Goal: Information Seeking & Learning: Check status

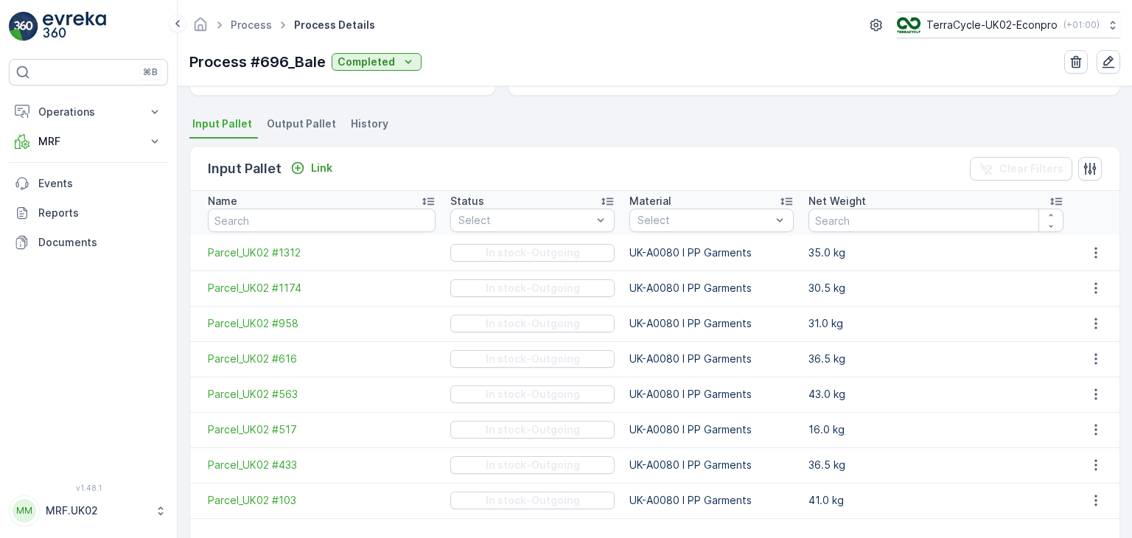
scroll to position [304, 0]
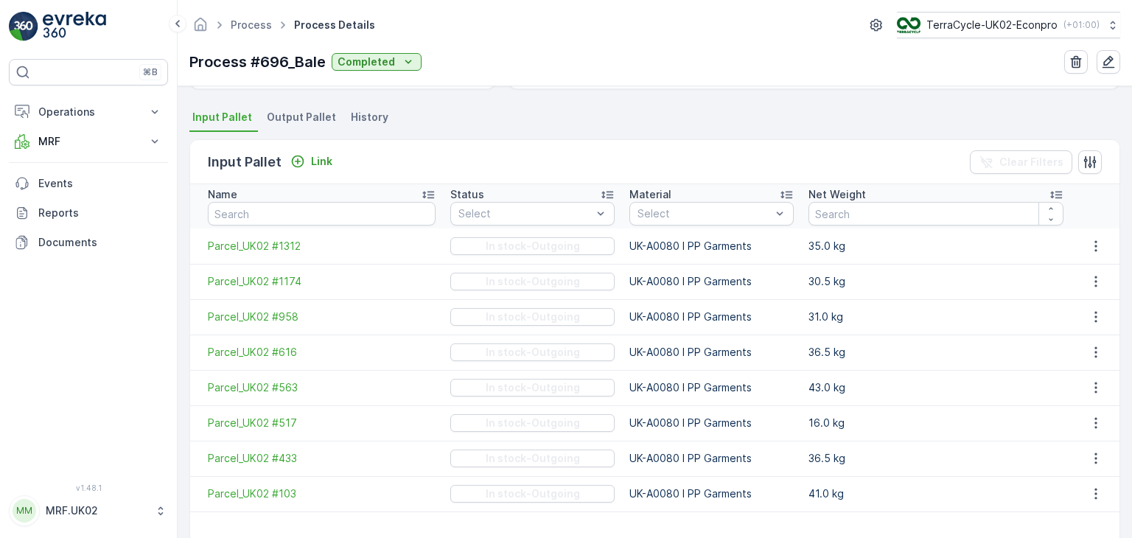
click at [298, 115] on span "Output Pallet" at bounding box center [301, 117] width 69 height 15
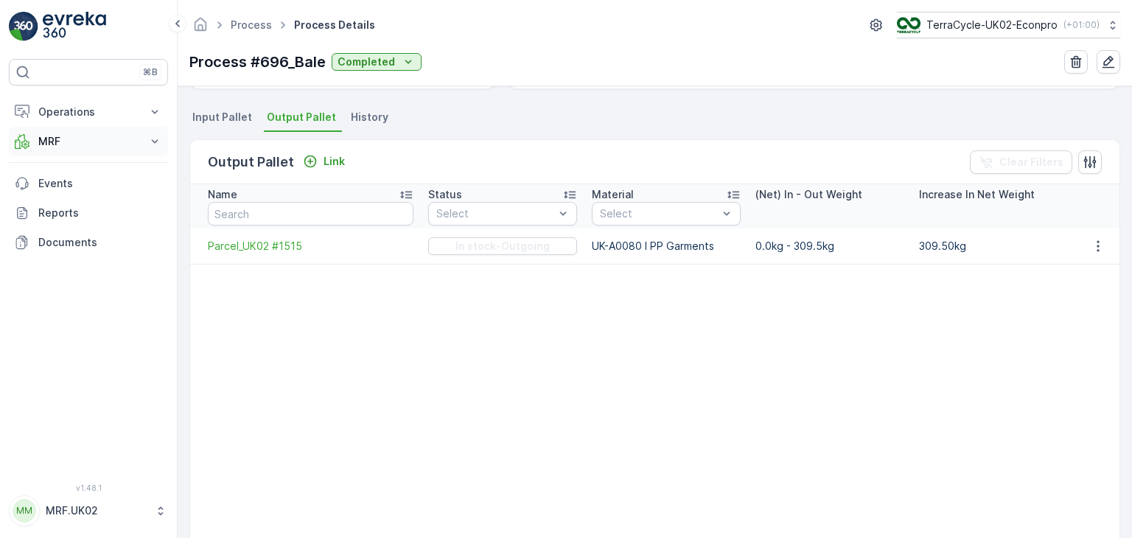
click at [88, 142] on p "MRF" at bounding box center [88, 141] width 100 height 15
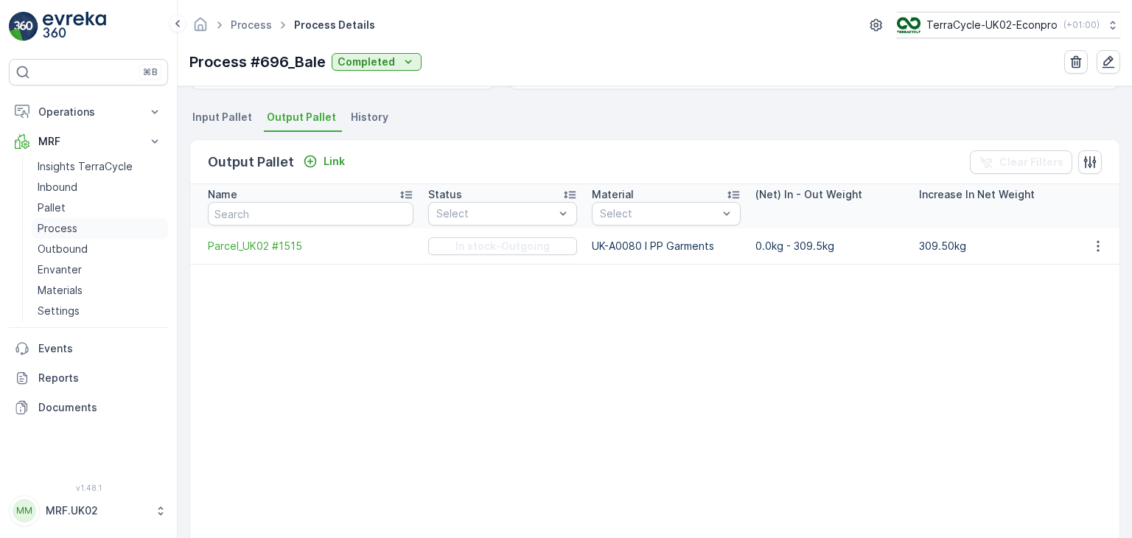
click at [80, 226] on link "Process" at bounding box center [100, 228] width 136 height 21
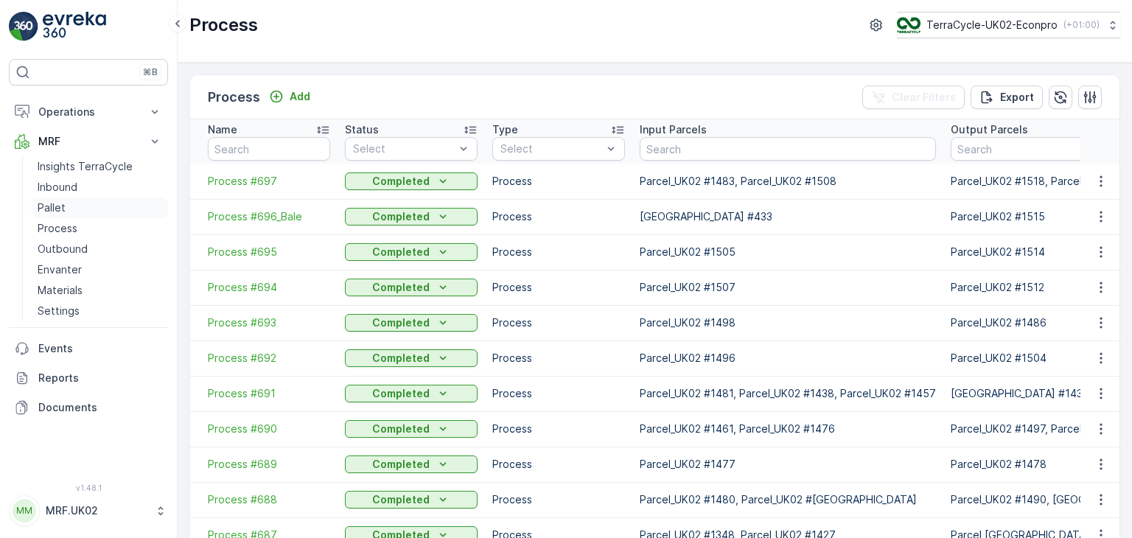
click at [71, 204] on link "Pallet" at bounding box center [100, 208] width 136 height 21
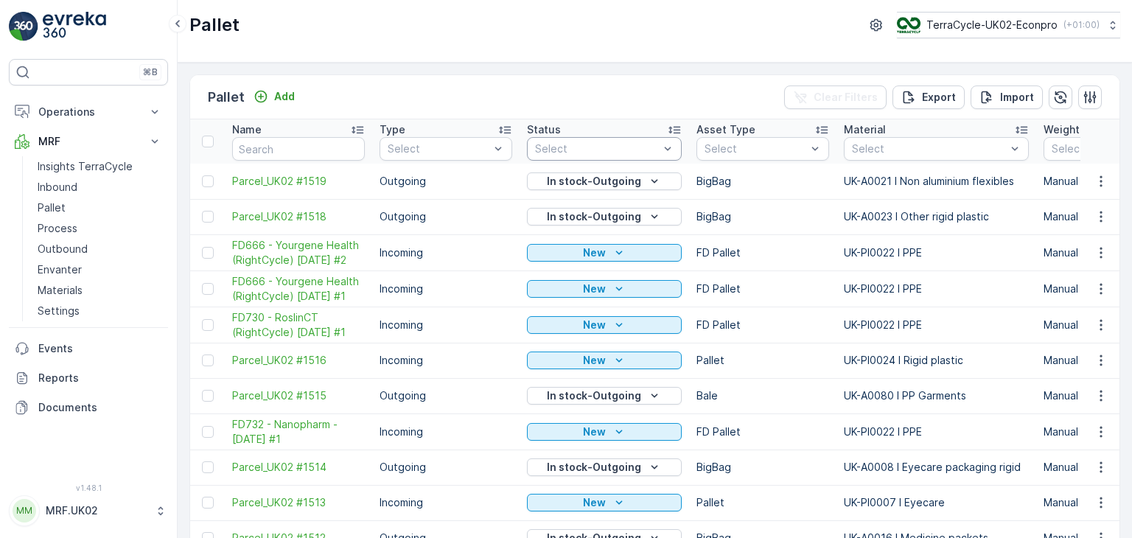
click at [638, 143] on div at bounding box center [597, 149] width 127 height 12
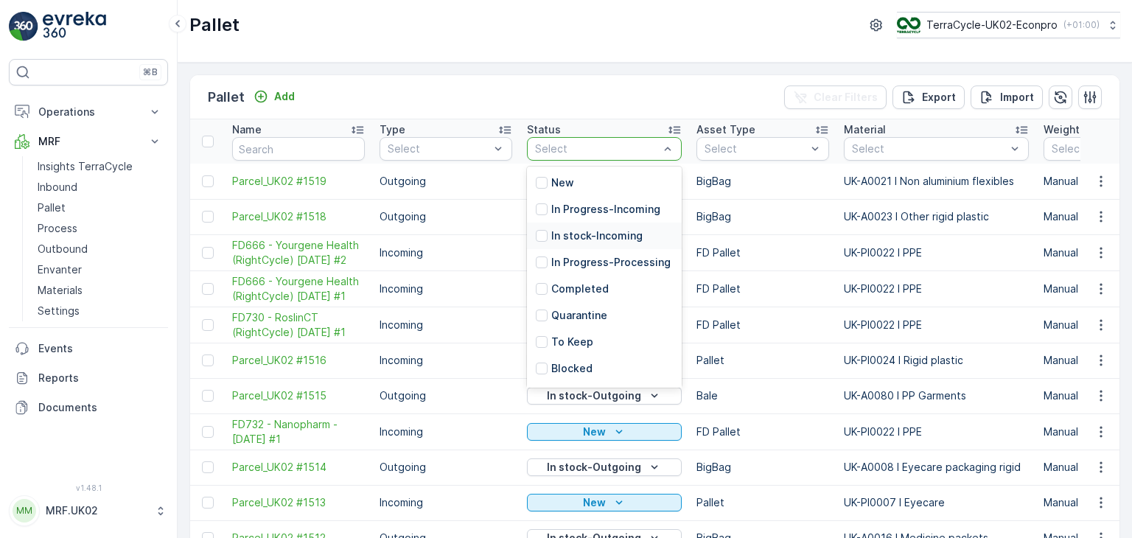
click at [621, 235] on p "In stock-Incoming" at bounding box center [596, 235] width 91 height 15
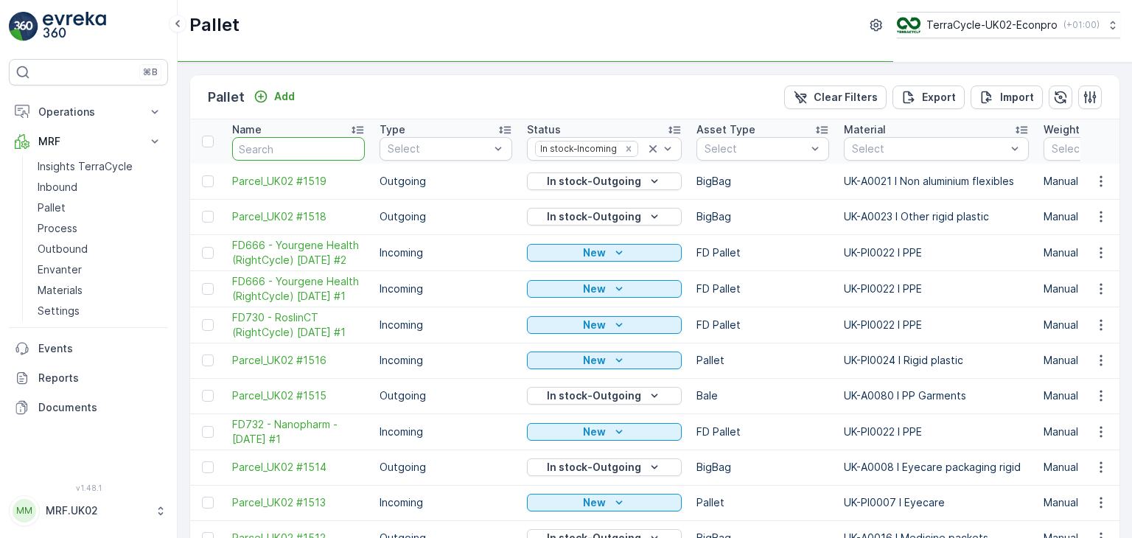
click at [304, 155] on input "text" at bounding box center [298, 149] width 133 height 24
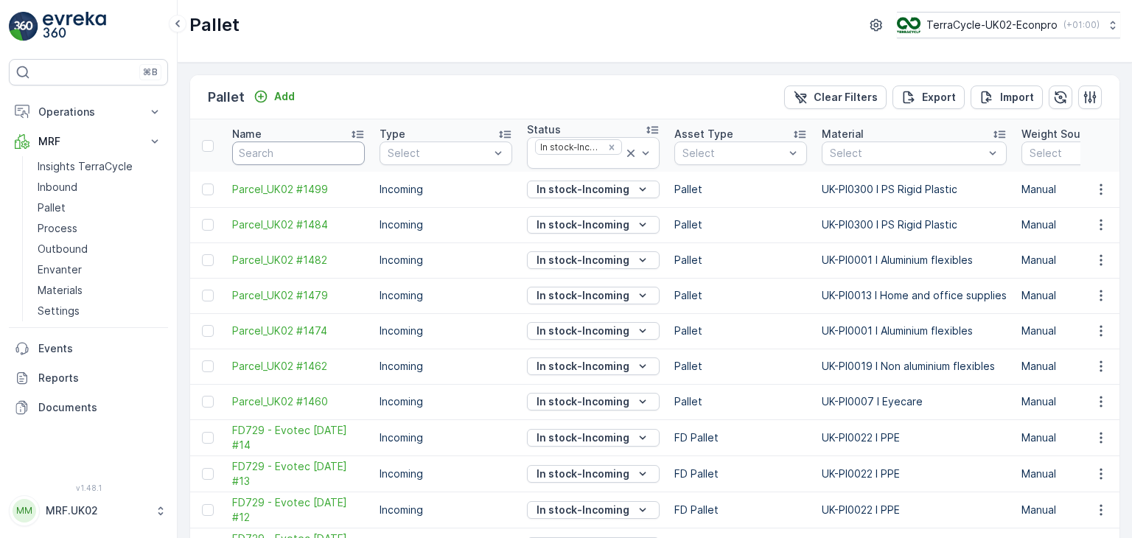
click at [346, 148] on input "text" at bounding box center [298, 154] width 133 height 24
type input "pat"
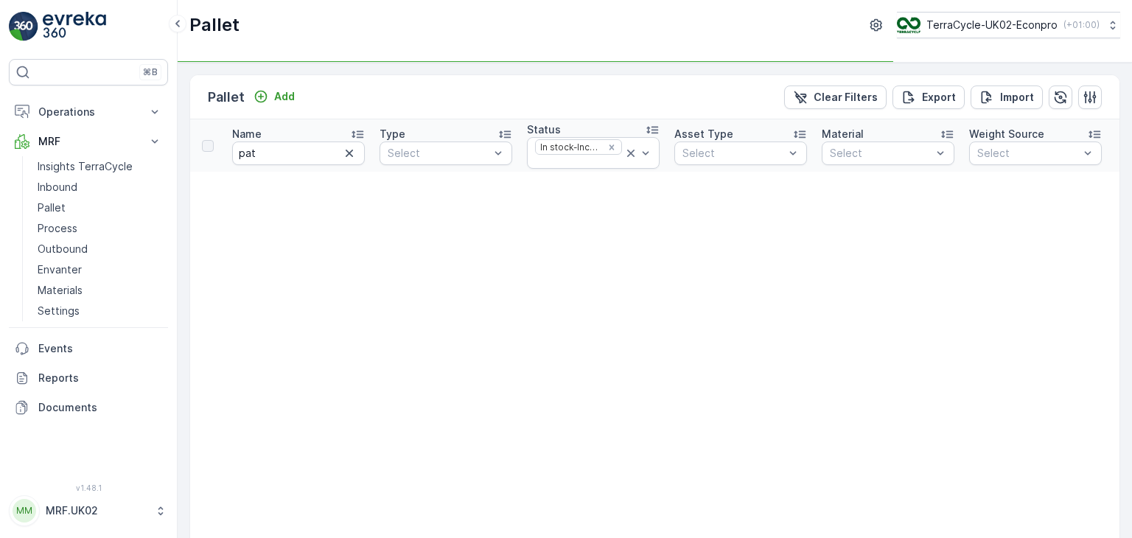
type input "pa"
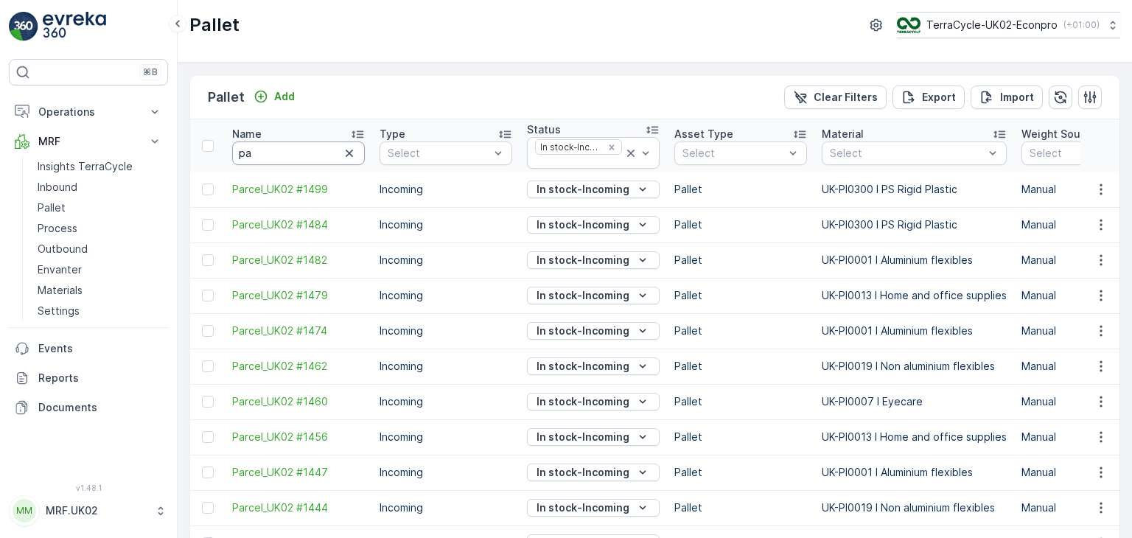
click at [287, 150] on input "pa" at bounding box center [298, 154] width 133 height 24
type input "parcel"
click at [946, 95] on p "Export" at bounding box center [939, 97] width 34 height 15
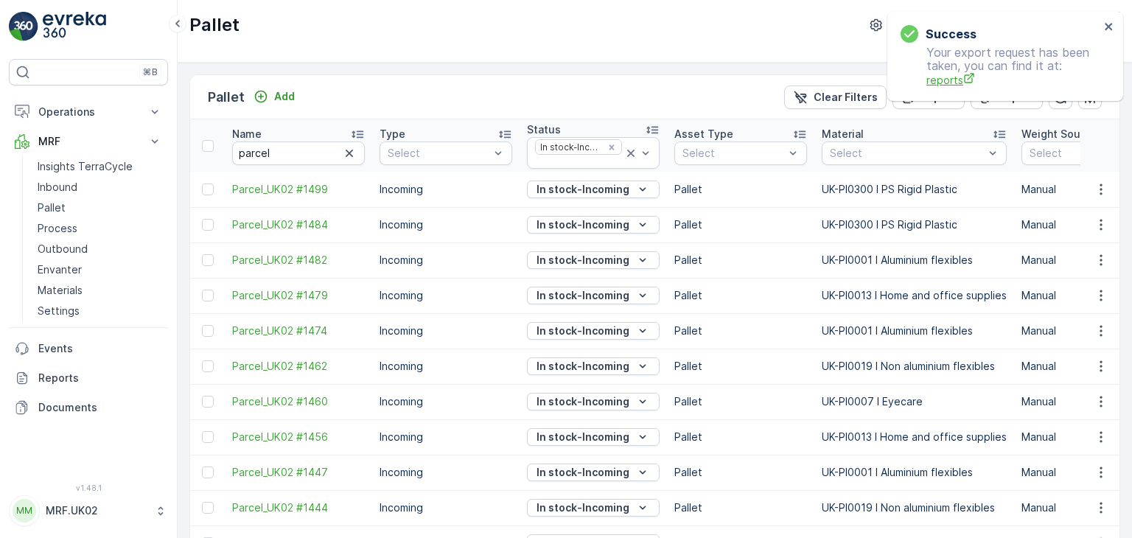
click at [952, 86] on span "reports" at bounding box center [1013, 79] width 173 height 15
click at [74, 184] on p "Inbound" at bounding box center [58, 187] width 40 height 15
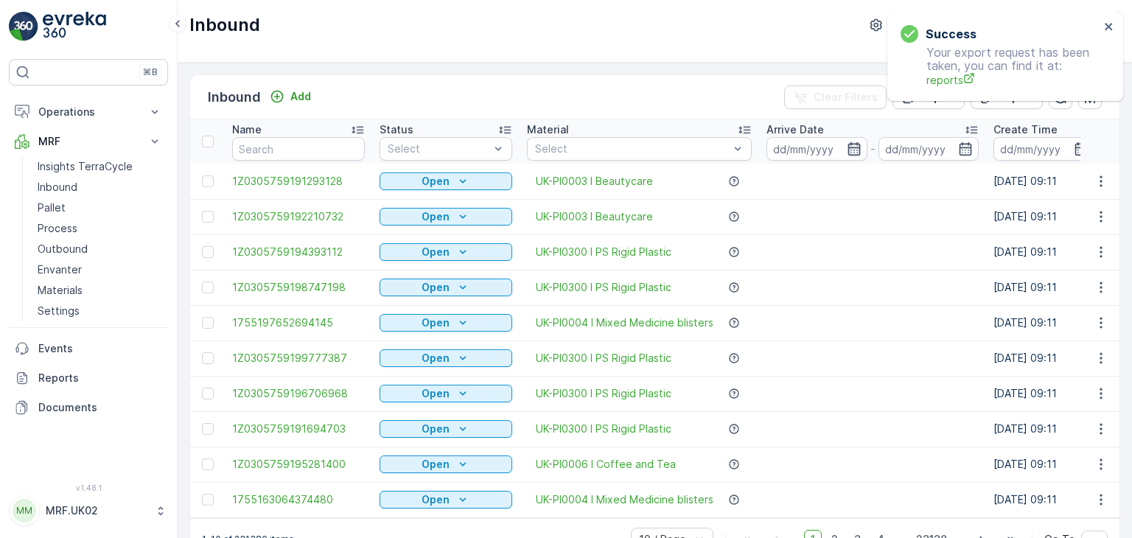
click at [852, 146] on icon "button" at bounding box center [854, 149] width 15 height 15
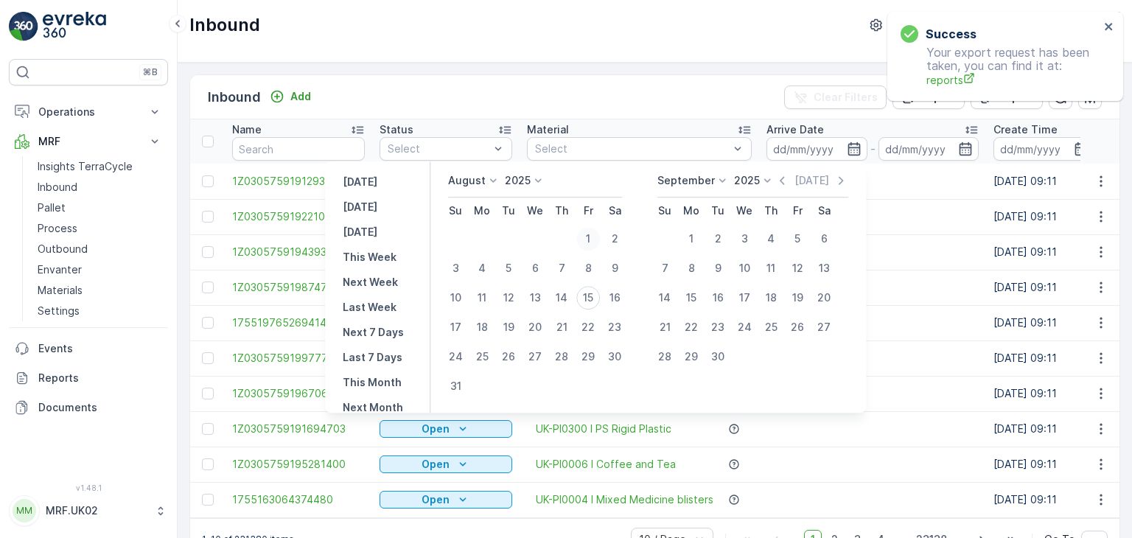
click at [594, 233] on div "1" at bounding box center [588, 239] width 24 height 24
type input "01.08.2025"
click at [594, 233] on div "1" at bounding box center [588, 239] width 24 height 24
type input "01.08.2025"
click at [596, 301] on div "15" at bounding box center [588, 298] width 24 height 24
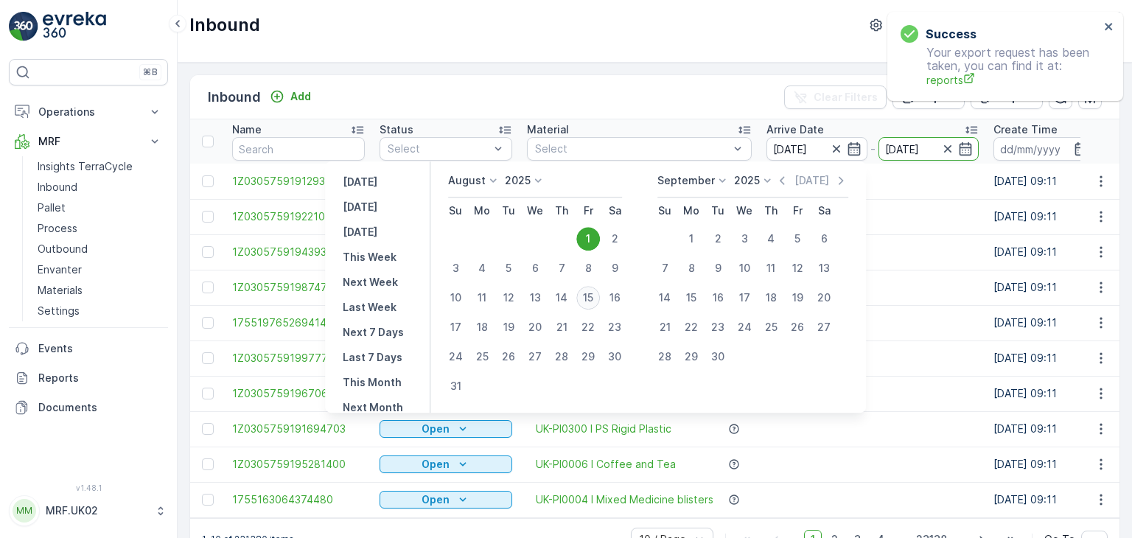
type input "15.08.2025"
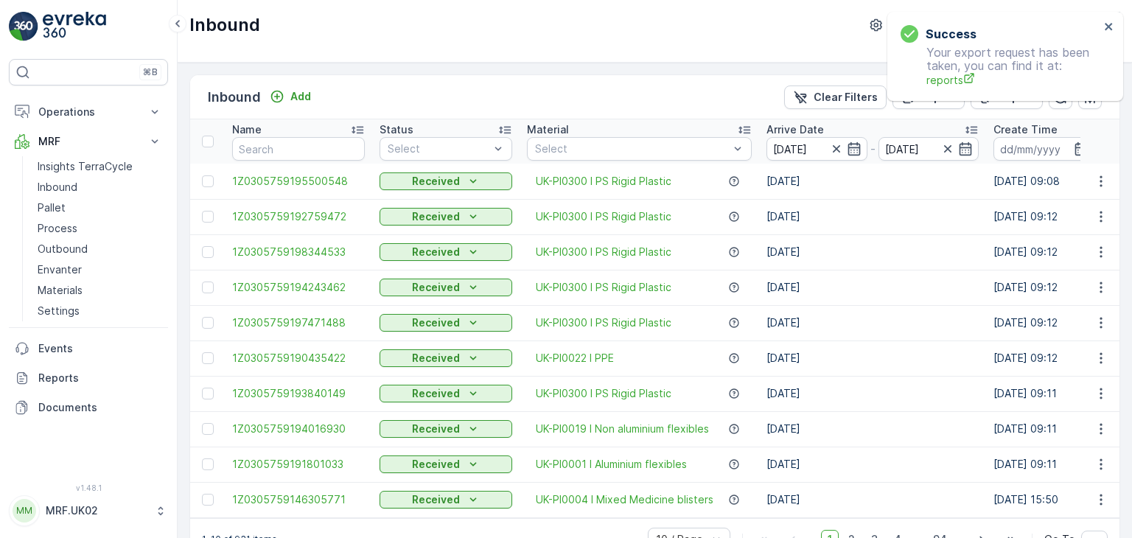
scroll to position [41, 0]
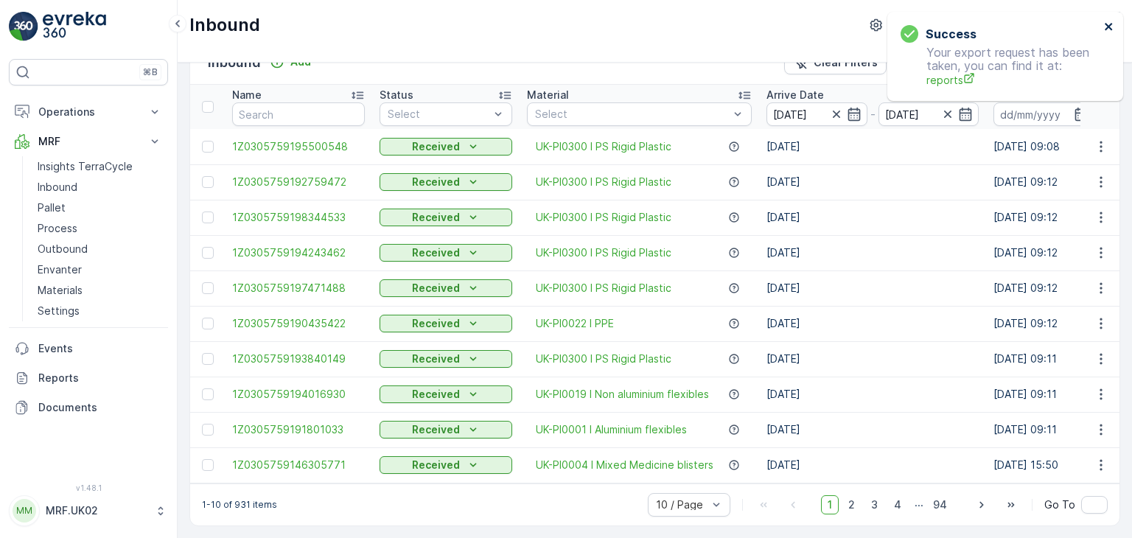
click at [1110, 24] on icon "close" at bounding box center [1108, 26] width 7 height 7
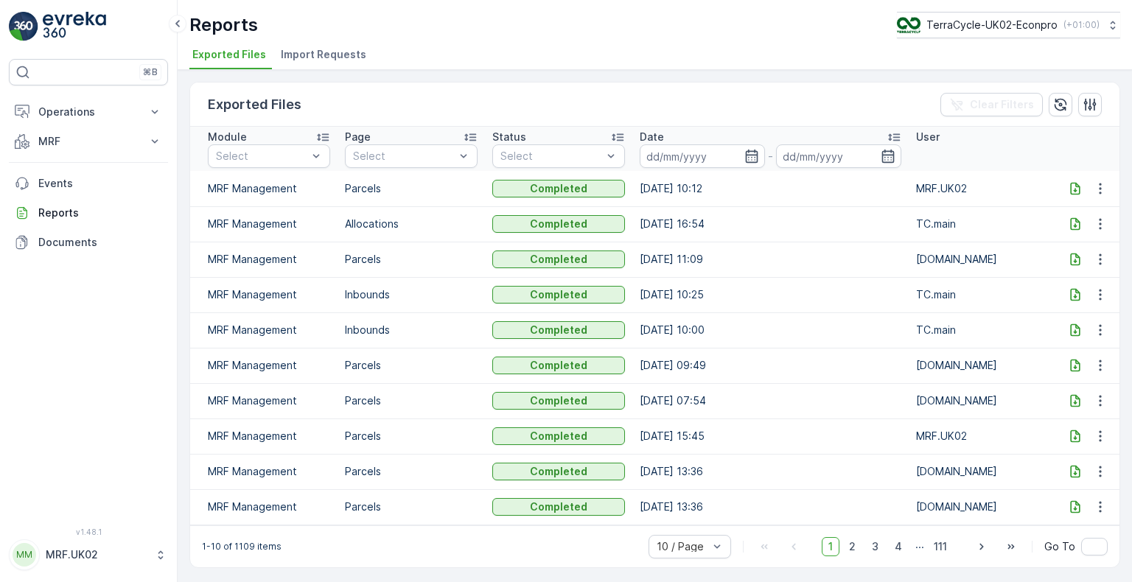
click at [764, 188] on icon at bounding box center [1075, 188] width 15 height 15
